Goal: Check status

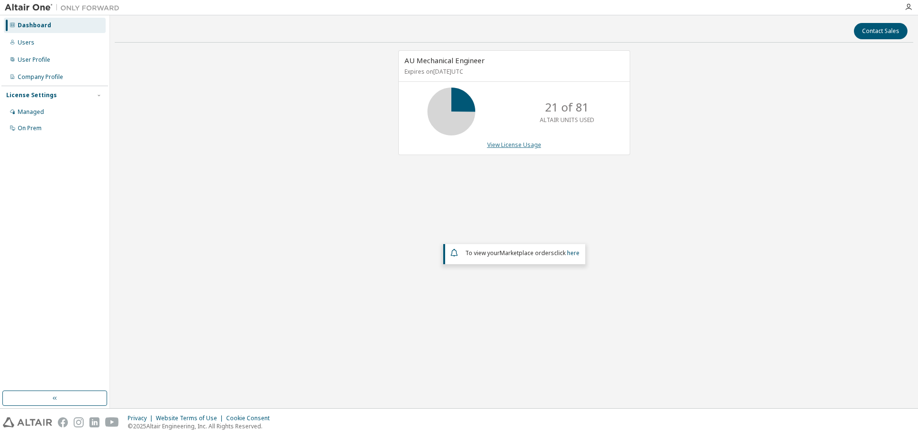
click at [507, 147] on link "View License Usage" at bounding box center [514, 145] width 54 height 8
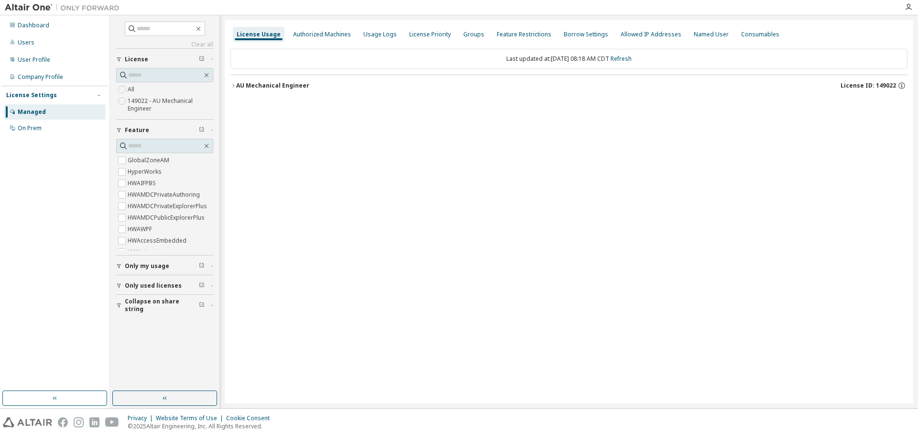
click at [292, 88] on div "AU Mechanical Engineer" at bounding box center [272, 86] width 73 height 8
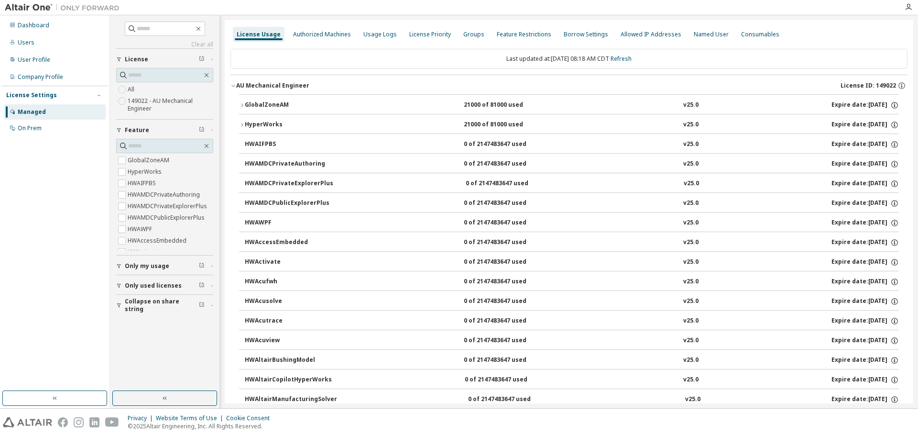
click at [274, 102] on div "GlobalZoneAM" at bounding box center [288, 105] width 86 height 9
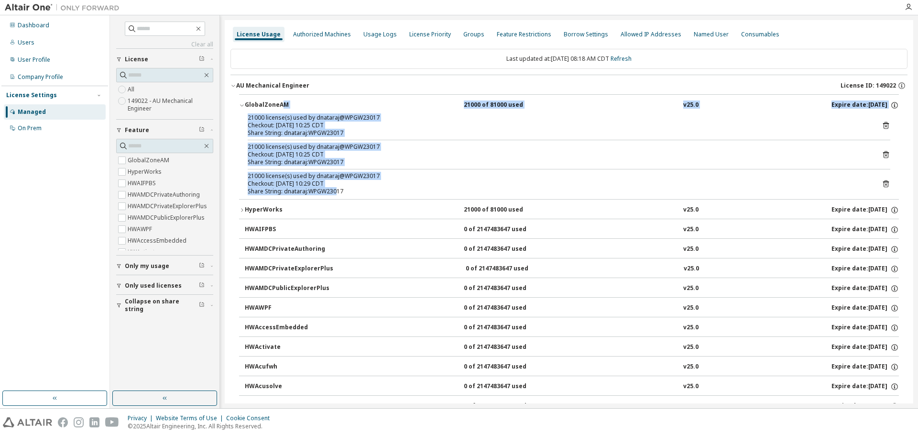
drag, startPoint x: 331, startPoint y: 190, endPoint x: 282, endPoint y: 110, distance: 94.1
click at [282, 110] on div "GlobalZoneAM 21000 of 81000 used v25.0 Expire date: [DATE] 21000 license(s) use…" at bounding box center [569, 146] width 660 height 105
click at [448, 127] on div "Checkout: [DATE] 10:25 CDT" at bounding box center [558, 125] width 620 height 8
